Goal: Transaction & Acquisition: Purchase product/service

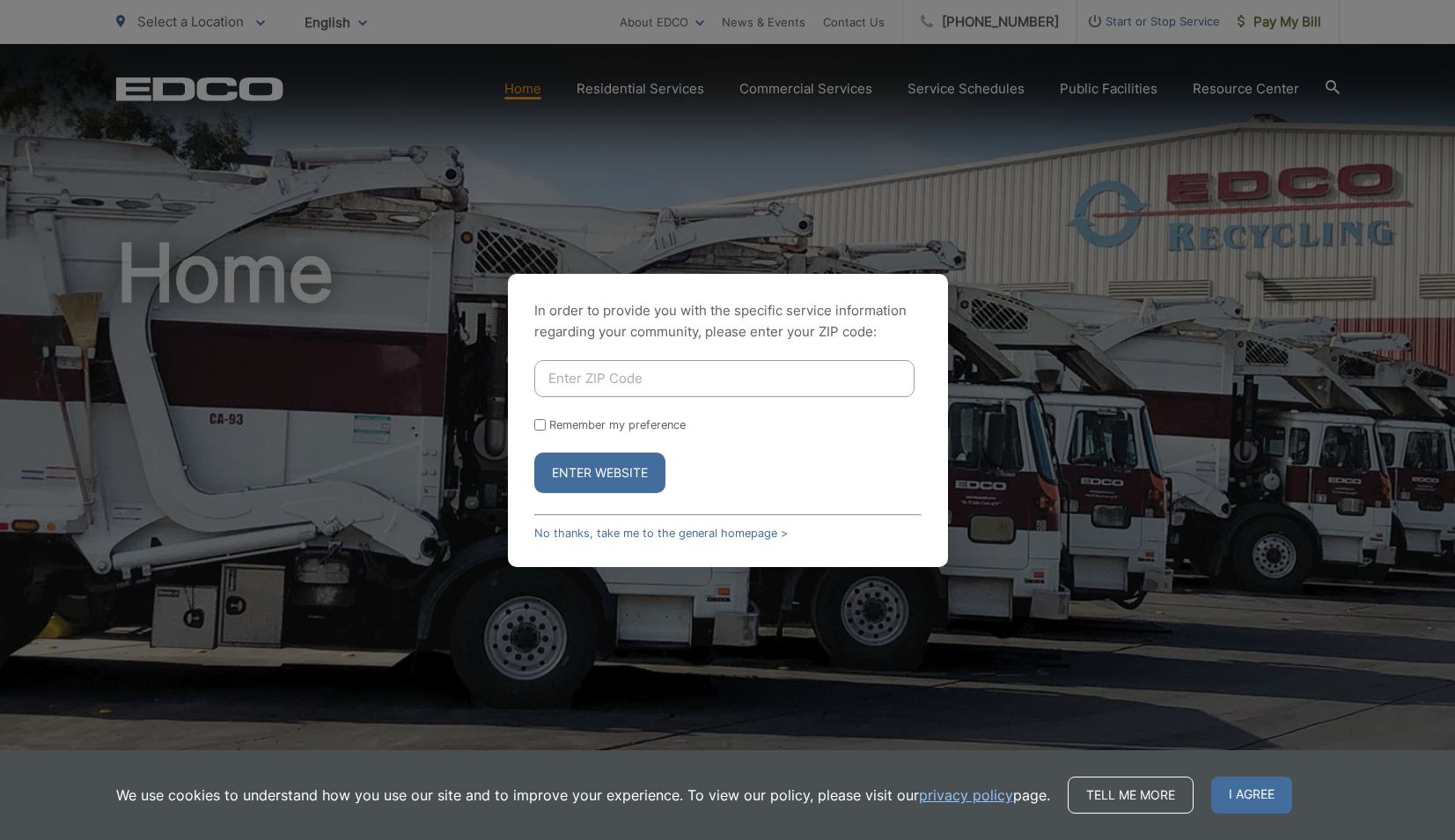
click at [792, 380] on input "Enter ZIP Code" at bounding box center [724, 378] width 381 height 37
type input "92131"
click at [691, 439] on form "92131 Remember my preference Enter Website" at bounding box center [728, 426] width 387 height 133
drag, startPoint x: 535, startPoint y: 421, endPoint x: 561, endPoint y: 465, distance: 51.1
click at [536, 422] on input "Remember my preference" at bounding box center [540, 424] width 12 height 12
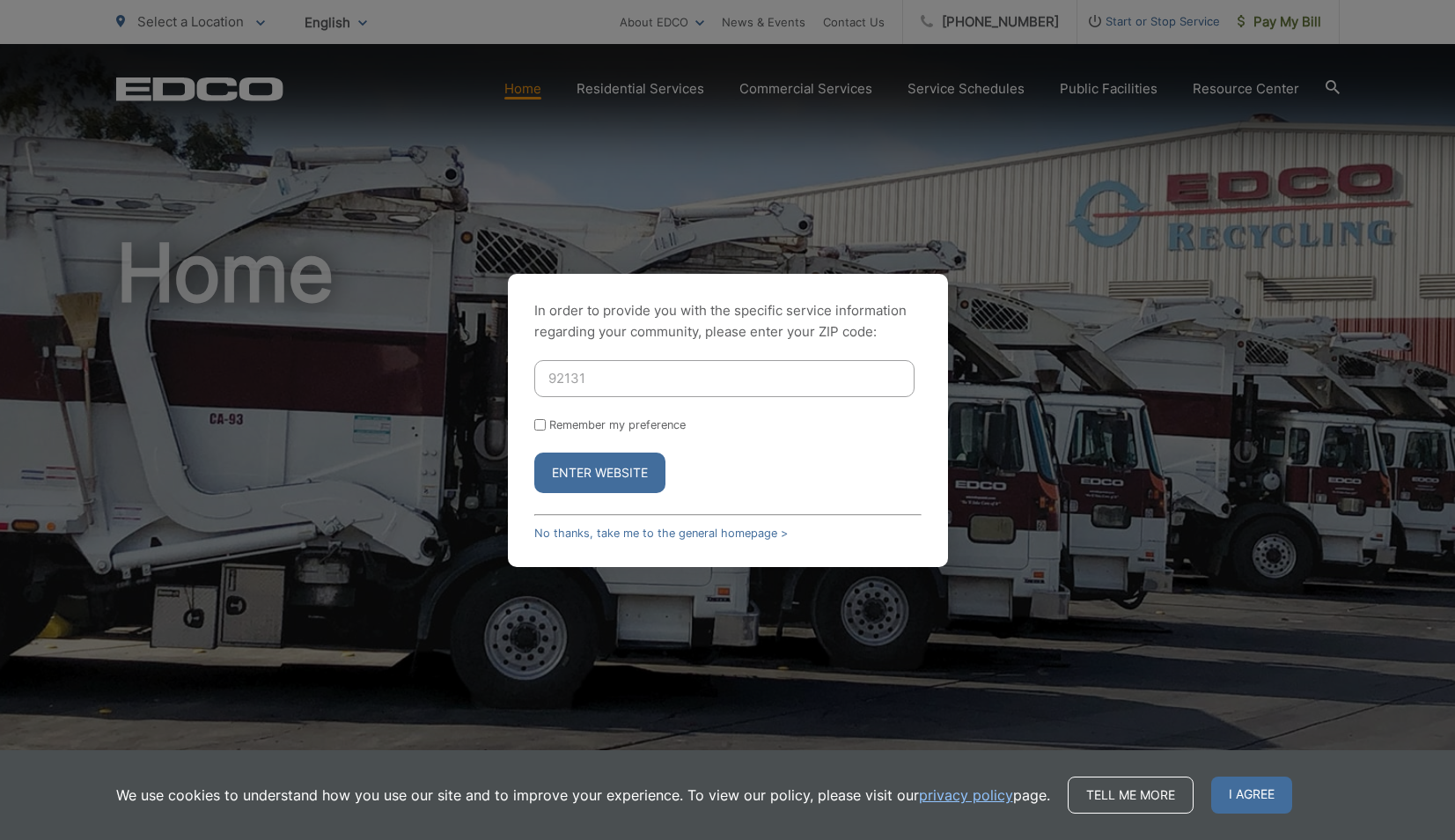
checkbox input "true"
click at [606, 479] on button "Enter Website" at bounding box center [600, 472] width 131 height 41
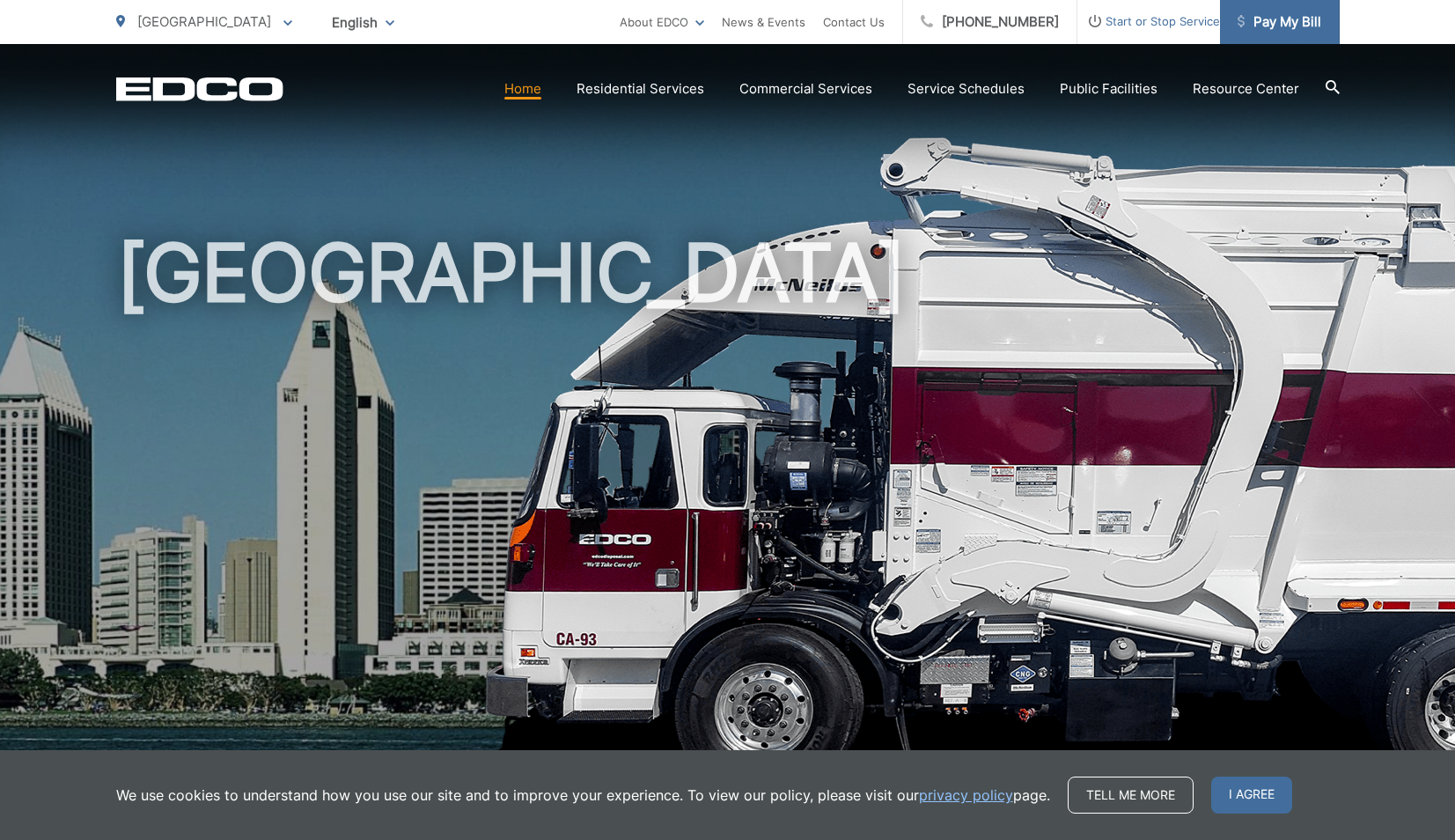
click at [1273, 29] on span "Pay My Bill" at bounding box center [1280, 22] width 83 height 21
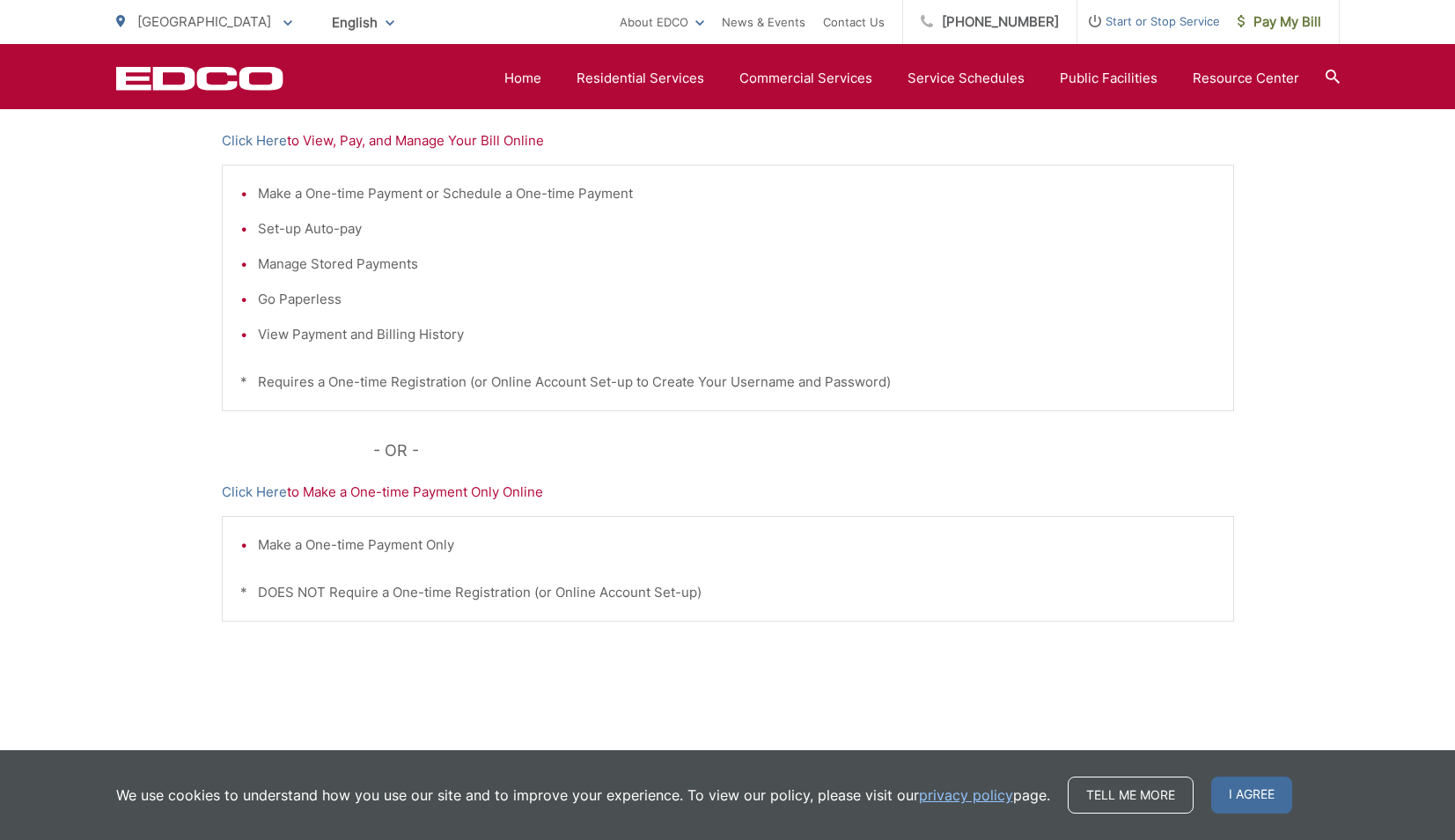
scroll to position [360, 0]
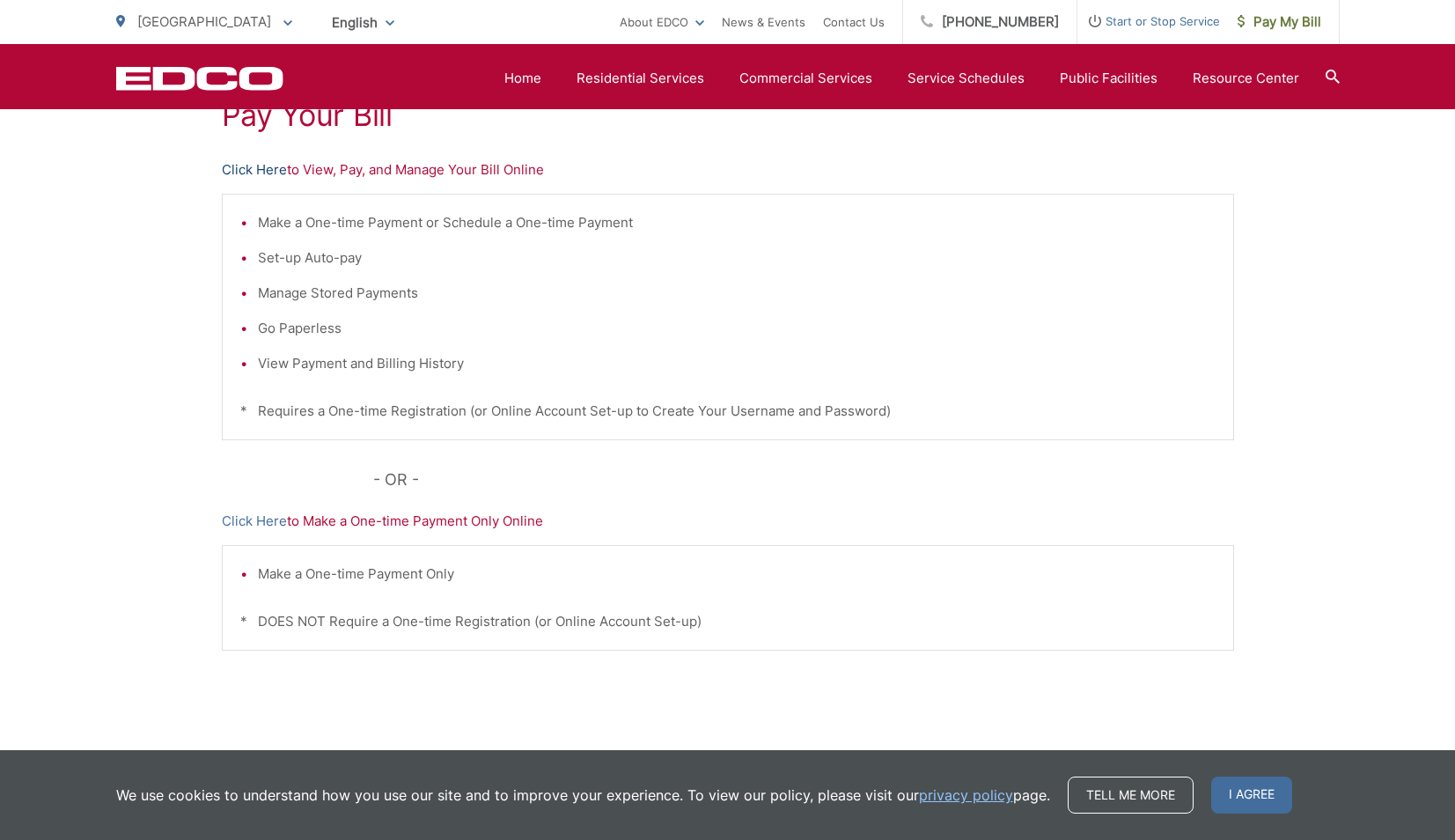
click at [257, 166] on link "Click Here" at bounding box center [254, 169] width 65 height 21
